Goal: Information Seeking & Learning: Learn about a topic

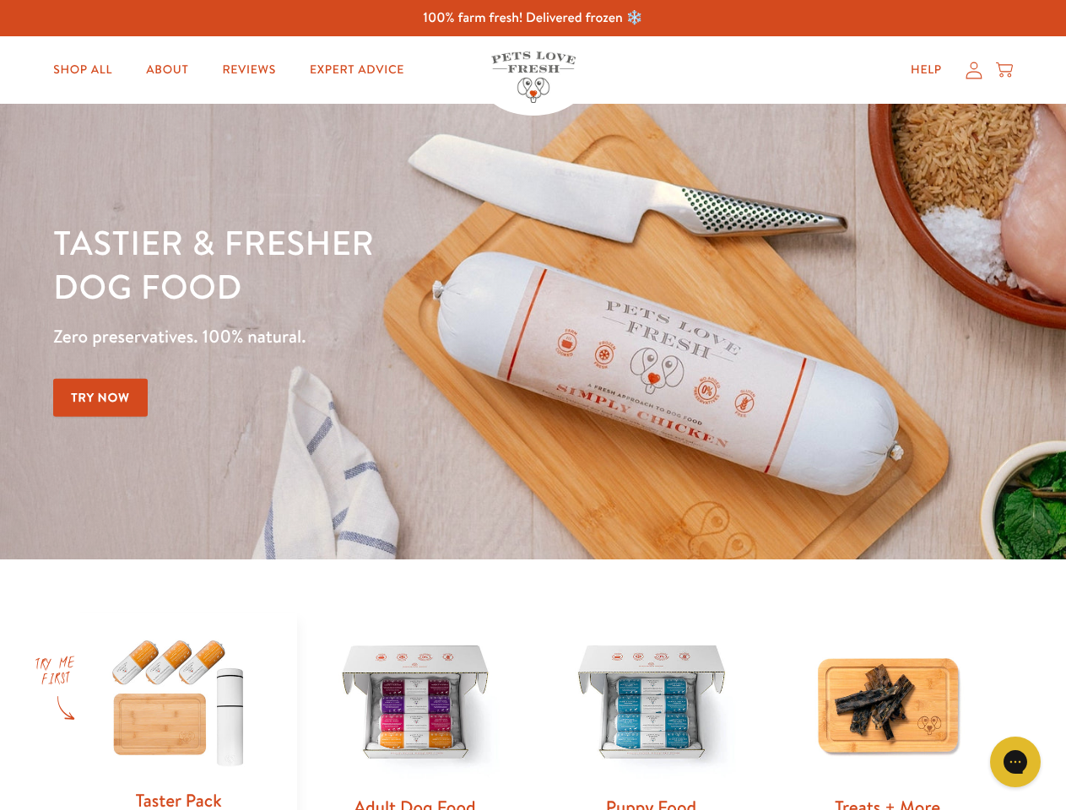
click at [533, 405] on div "Tastier & fresher dog food Zero preservatives. 100% natural. Try Now" at bounding box center [373, 331] width 640 height 223
click at [1015, 762] on icon "Gorgias live chat" at bounding box center [1015, 762] width 16 height 16
